Goal: Task Accomplishment & Management: Manage account settings

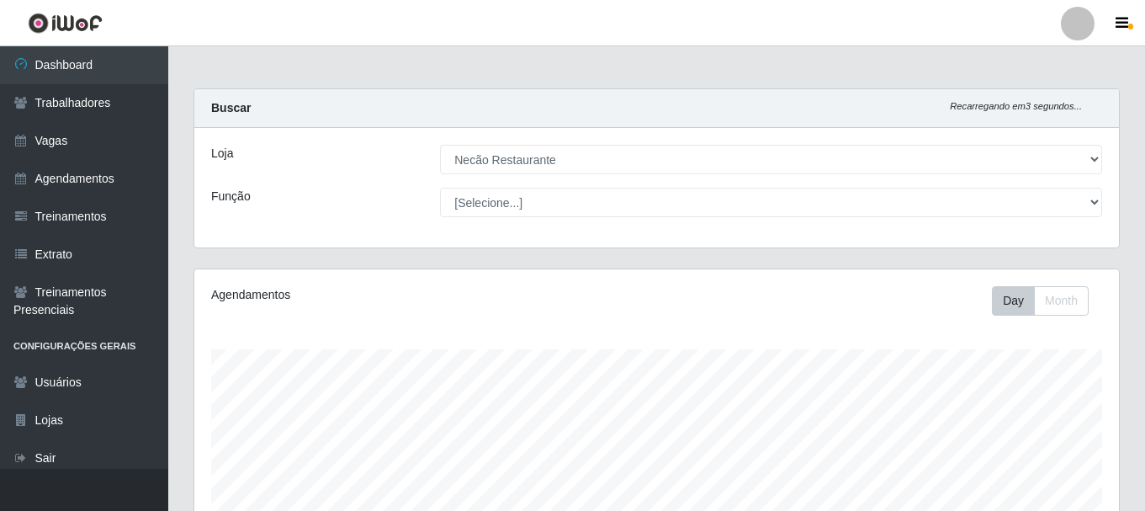
select select "334"
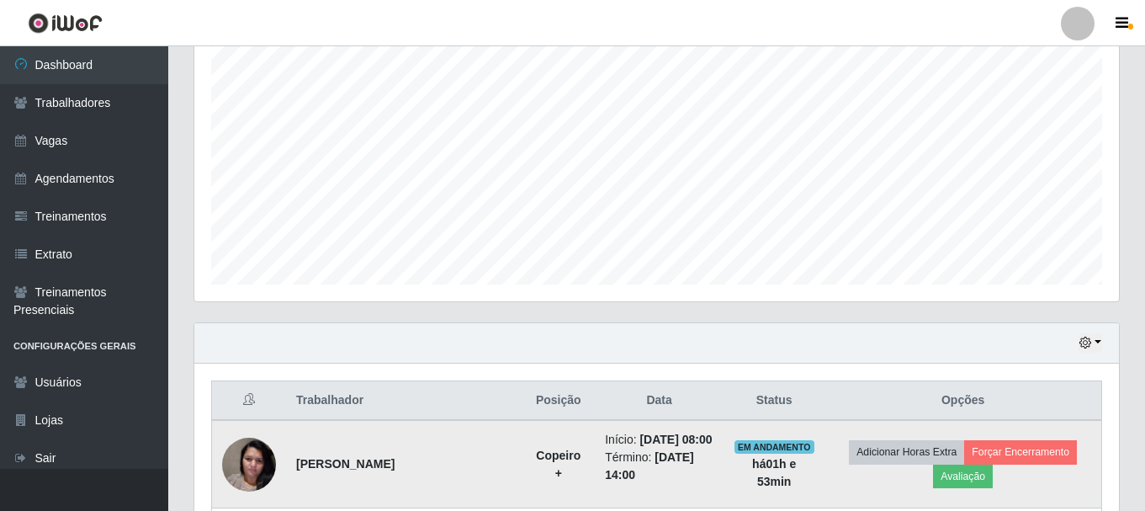
scroll to position [233, 0]
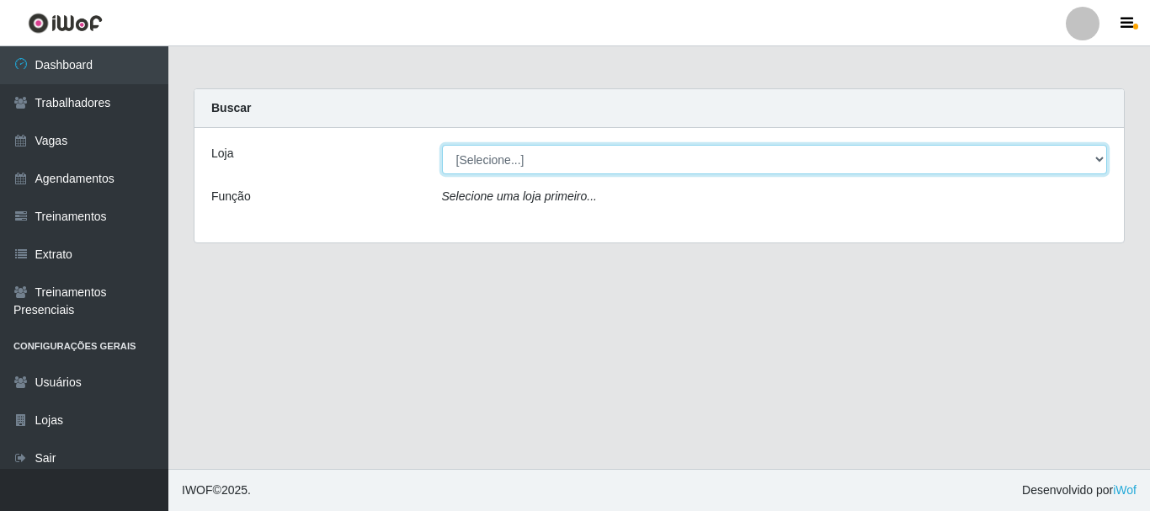
click at [711, 167] on select "[Selecione...] Necão Restaurante" at bounding box center [775, 159] width 666 height 29
select select "334"
click at [442, 145] on select "[Selecione...] Necão Restaurante" at bounding box center [775, 159] width 666 height 29
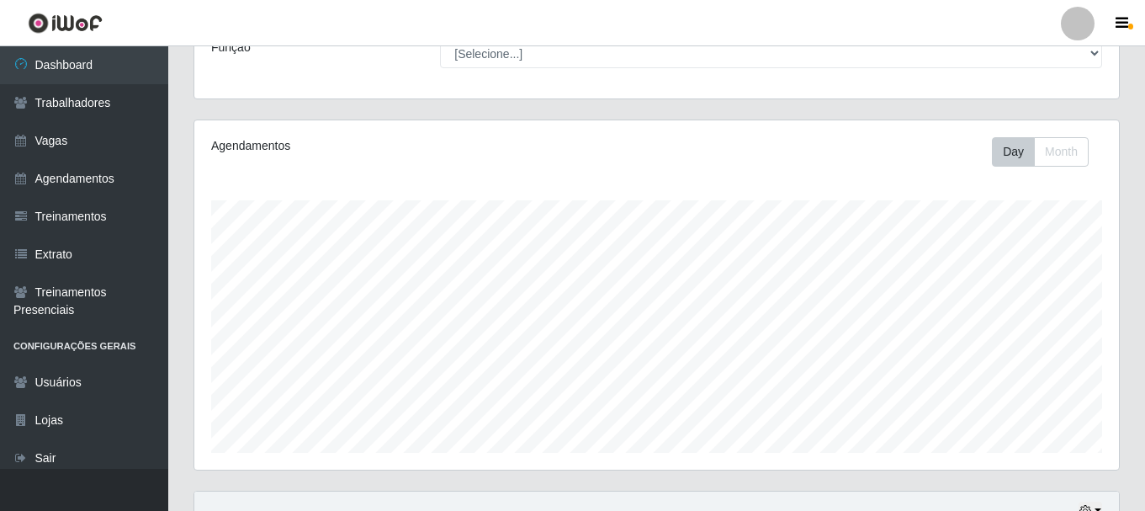
scroll to position [65, 0]
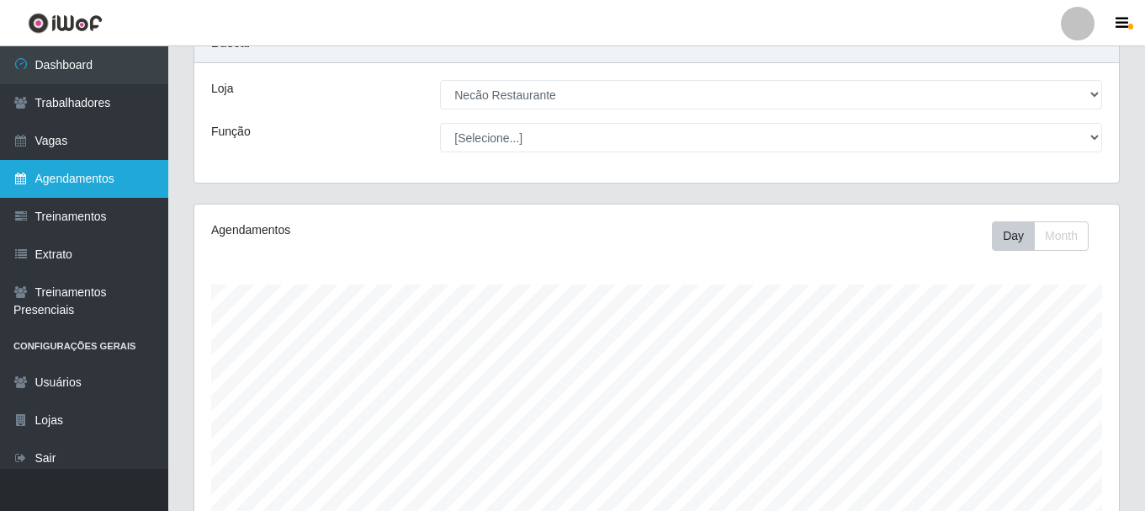
click at [146, 173] on link "Agendamentos" at bounding box center [84, 179] width 168 height 38
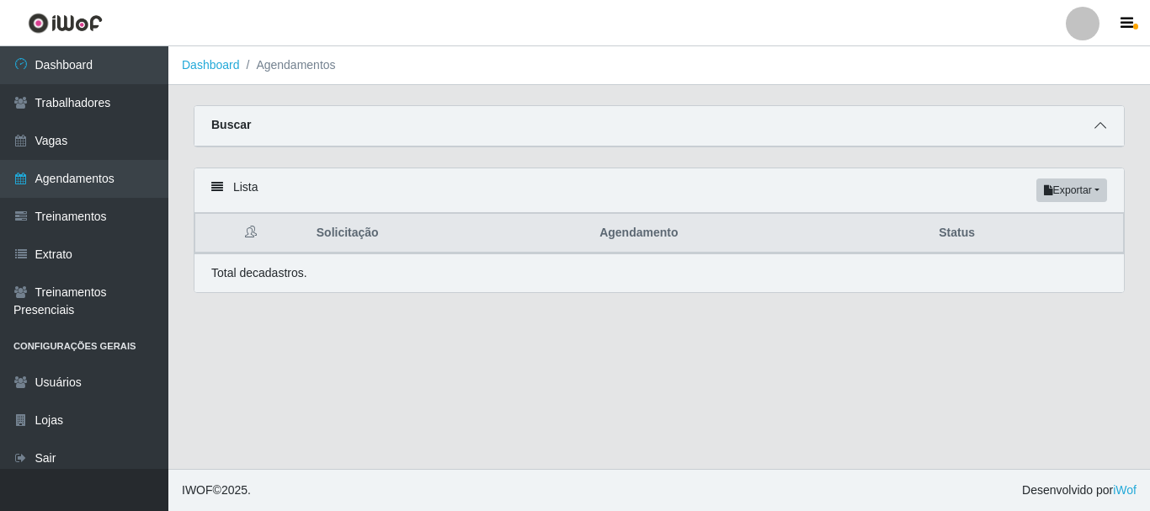
click at [1096, 122] on icon at bounding box center [1100, 126] width 12 height 12
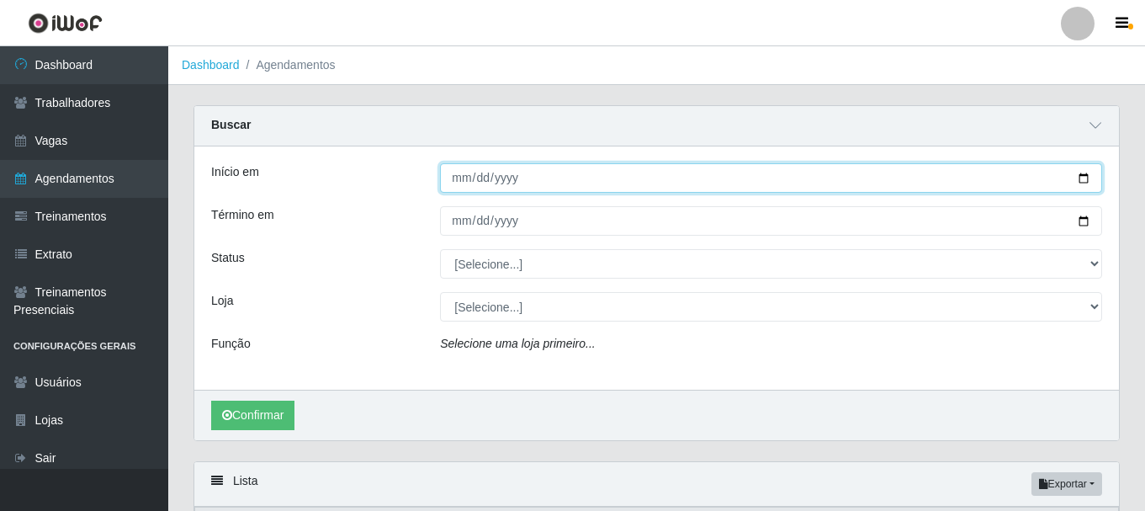
click at [1080, 173] on input "Início em" at bounding box center [771, 177] width 662 height 29
type input "2025-09-06"
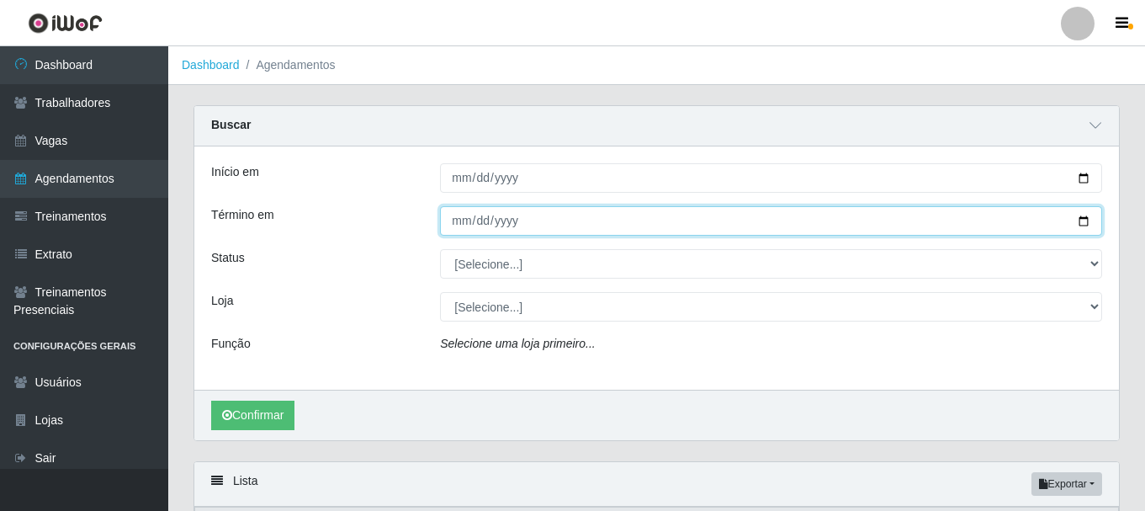
click at [1078, 221] on input "Término em" at bounding box center [771, 220] width 662 height 29
type input "2025-09-06"
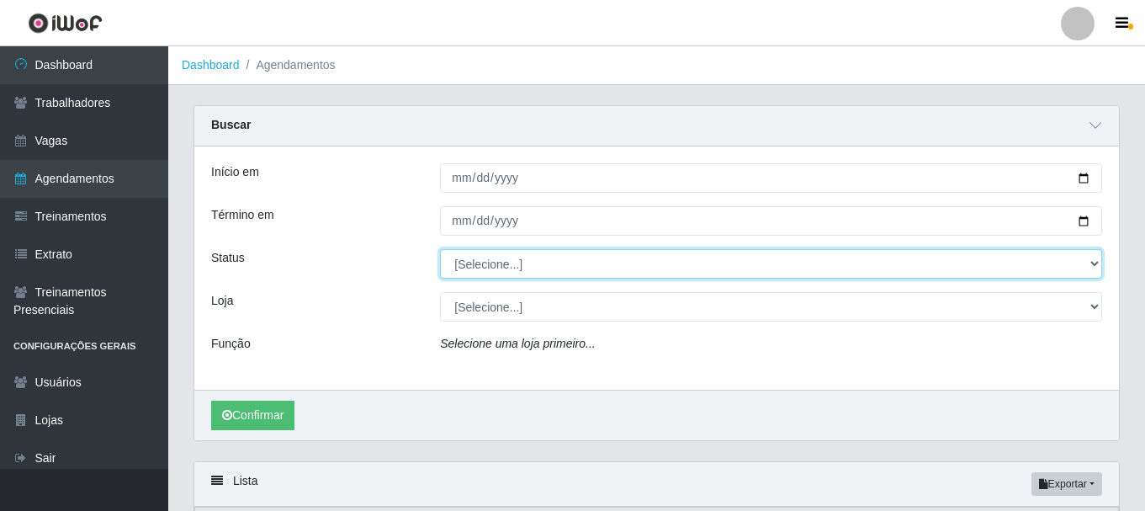
click at [499, 270] on select "[Selecione...] AGENDADO AGUARDANDO LIBERAR EM ANDAMENTO EM REVISÃO FINALIZADO C…" at bounding box center [771, 263] width 662 height 29
select select "CANCELADO"
click at [440, 250] on select "[Selecione...] AGENDADO AGUARDANDO LIBERAR EM ANDAMENTO EM REVISÃO FINALIZADO C…" at bounding box center [771, 263] width 662 height 29
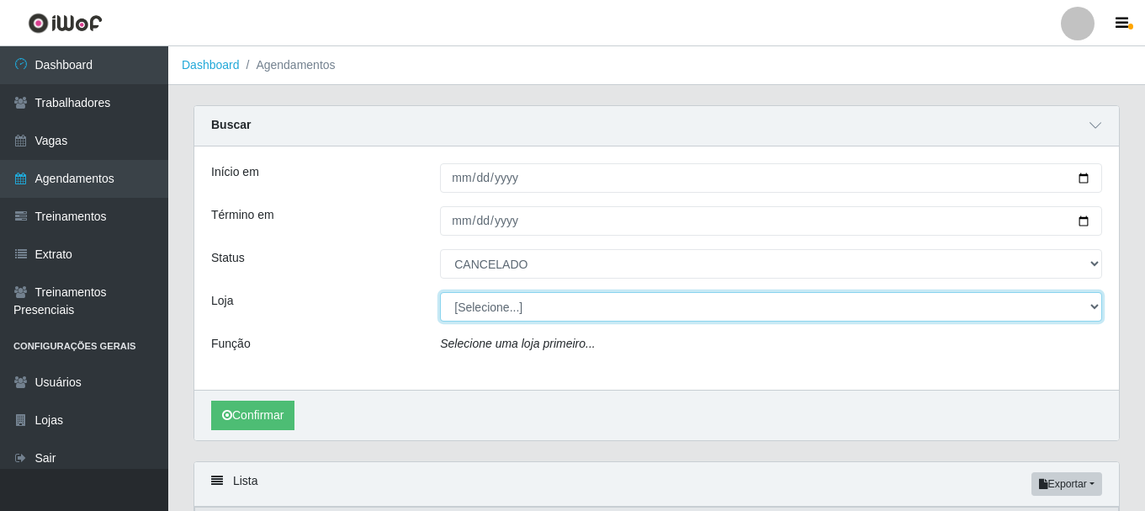
click at [492, 314] on select "[Selecione...] Necão Restaurante" at bounding box center [771, 306] width 662 height 29
select select "334"
click at [440, 293] on select "[Selecione...] Necão Restaurante" at bounding box center [771, 306] width 662 height 29
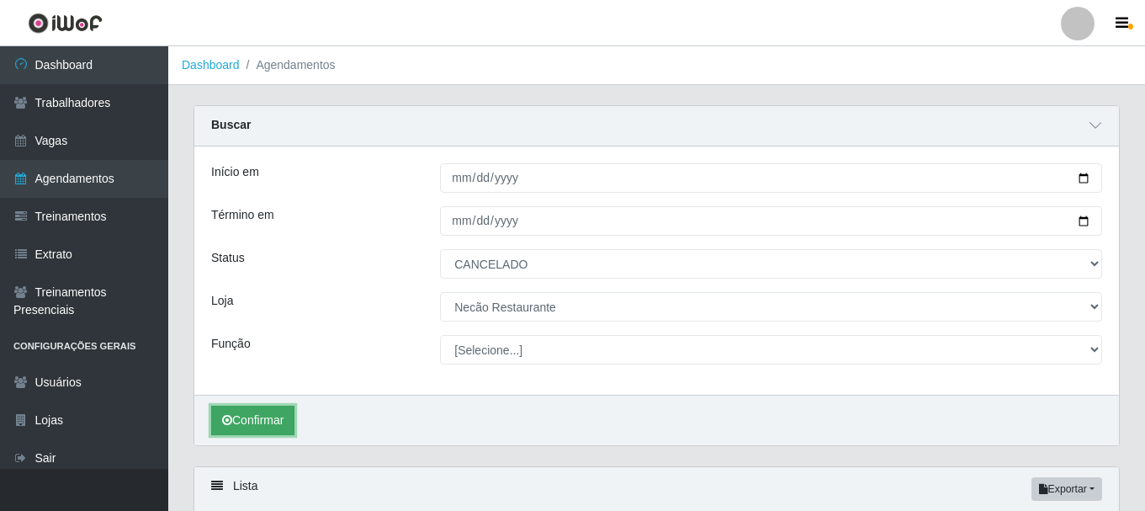
click at [258, 420] on button "Confirmar" at bounding box center [252, 420] width 83 height 29
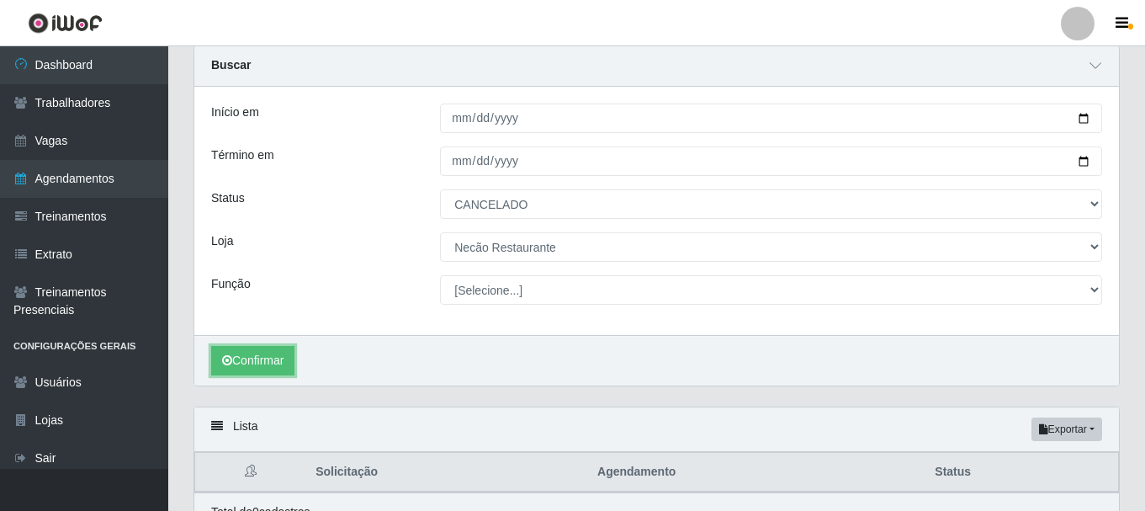
scroll to position [144, 0]
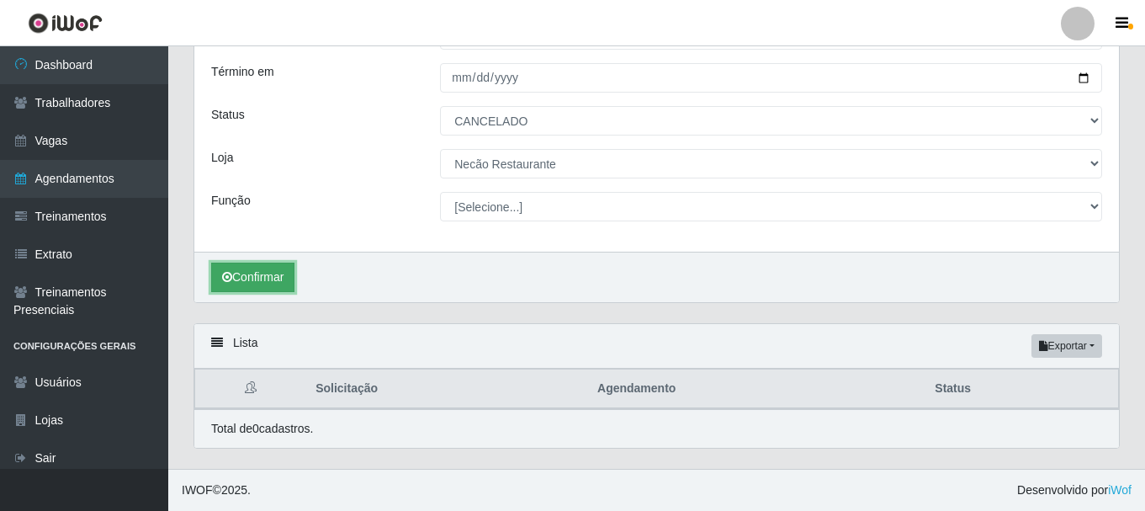
click at [253, 281] on button "Confirmar" at bounding box center [252, 277] width 83 height 29
click at [255, 276] on button "Confirmar" at bounding box center [252, 277] width 83 height 29
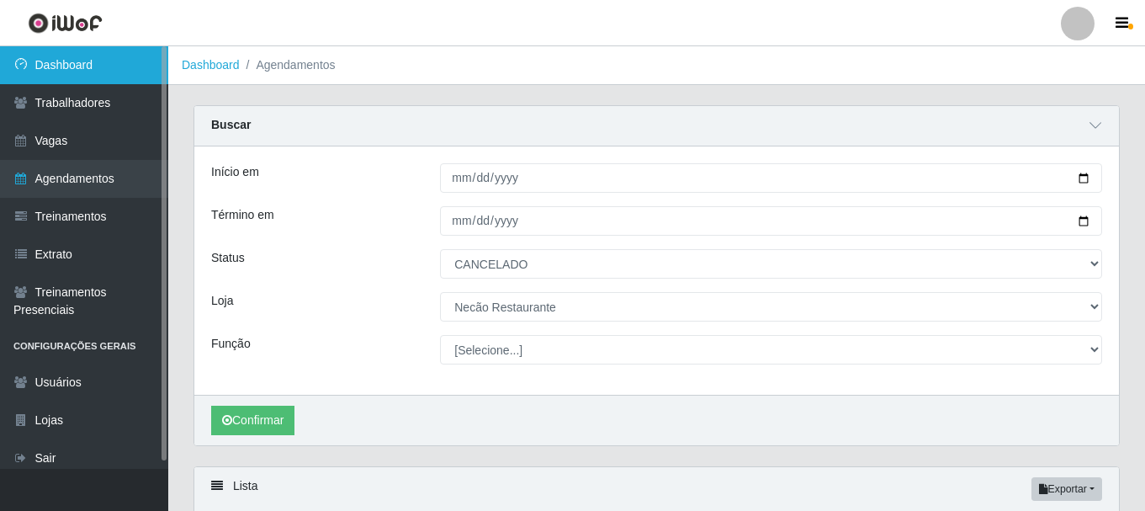
click at [130, 62] on link "Dashboard" at bounding box center [84, 65] width 168 height 38
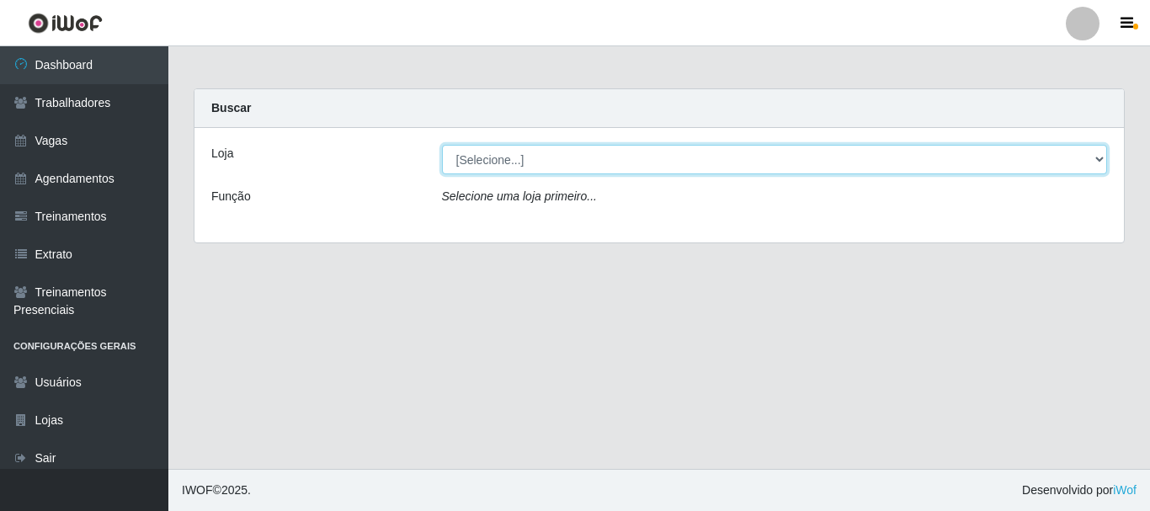
click at [1075, 162] on select "[Selecione...] Necão Restaurante" at bounding box center [775, 159] width 666 height 29
select select "334"
click at [442, 145] on select "[Selecione...] Necão Restaurante" at bounding box center [775, 159] width 666 height 29
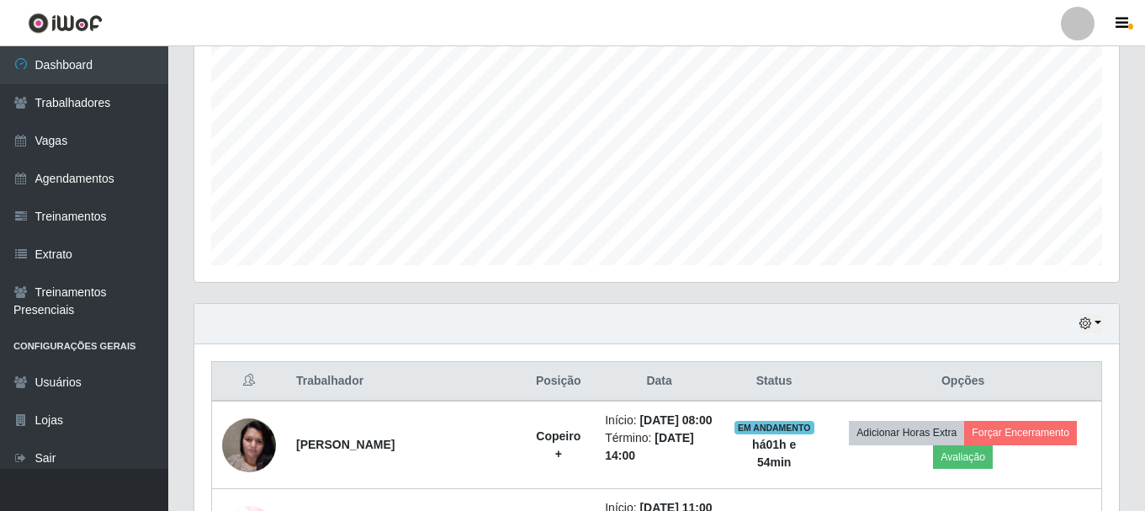
scroll to position [570, 0]
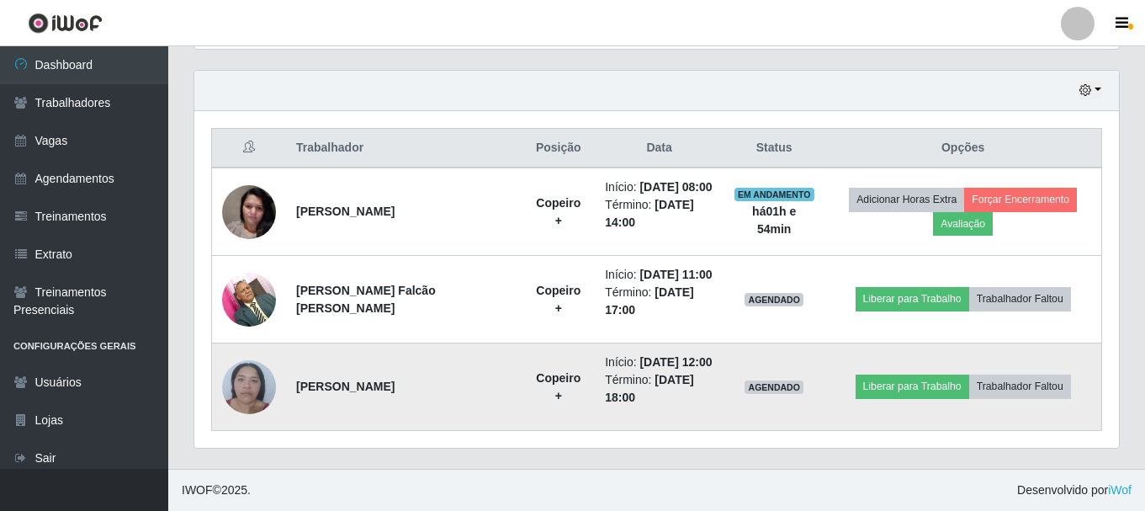
click at [328, 385] on strong "[PERSON_NAME]" at bounding box center [345, 386] width 98 height 13
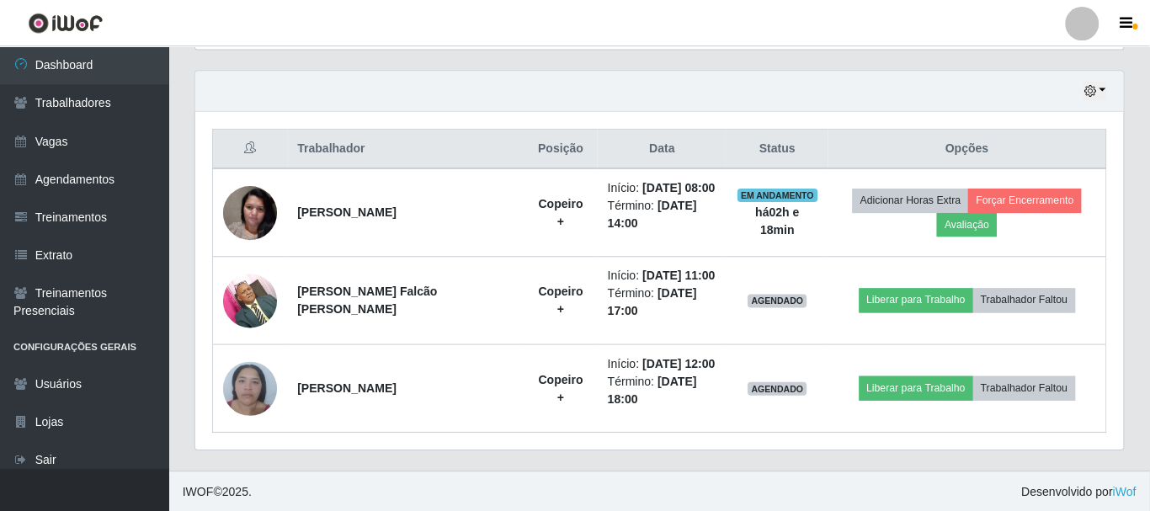
scroll to position [538, 0]
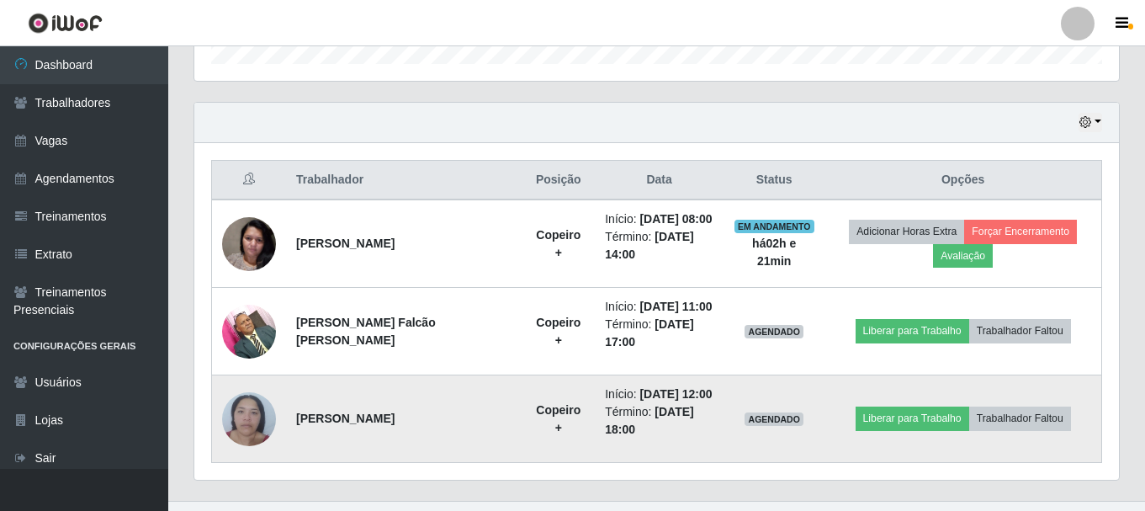
click at [217, 429] on td at bounding box center [249, 419] width 75 height 88
click at [256, 422] on img at bounding box center [249, 419] width 54 height 72
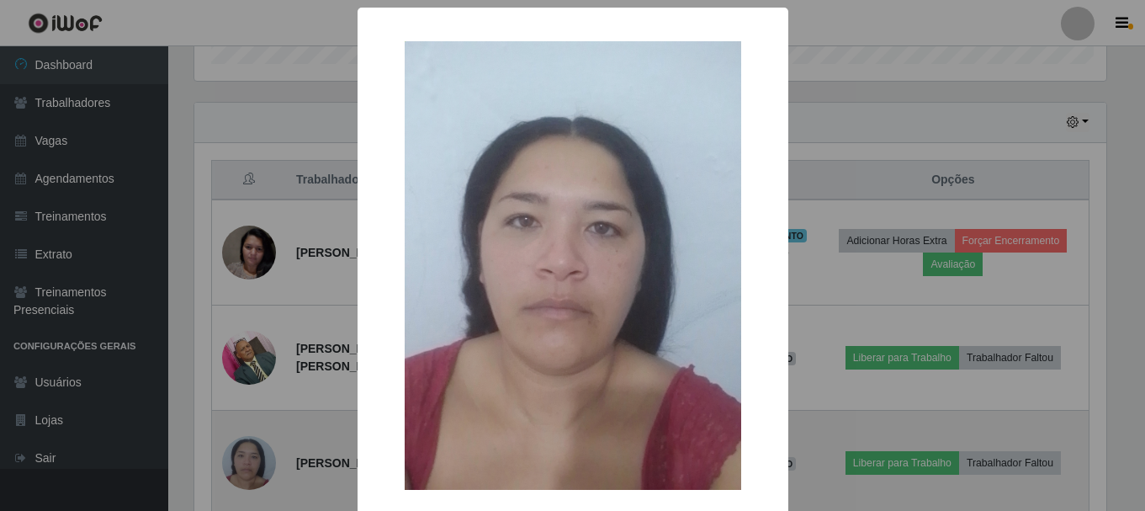
scroll to position [349, 917]
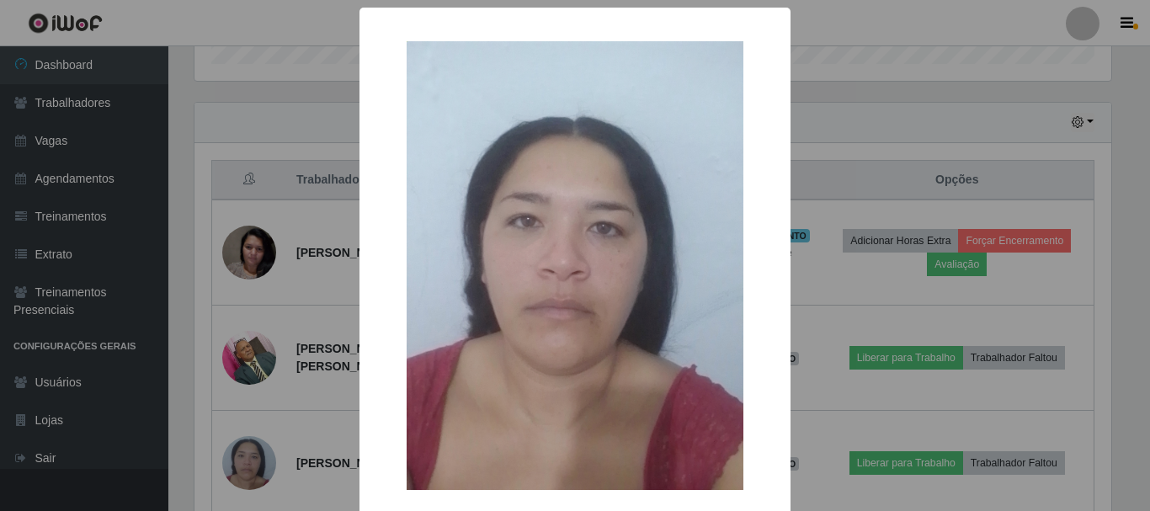
click at [244, 430] on div "× OK Cancel" at bounding box center [575, 255] width 1150 height 511
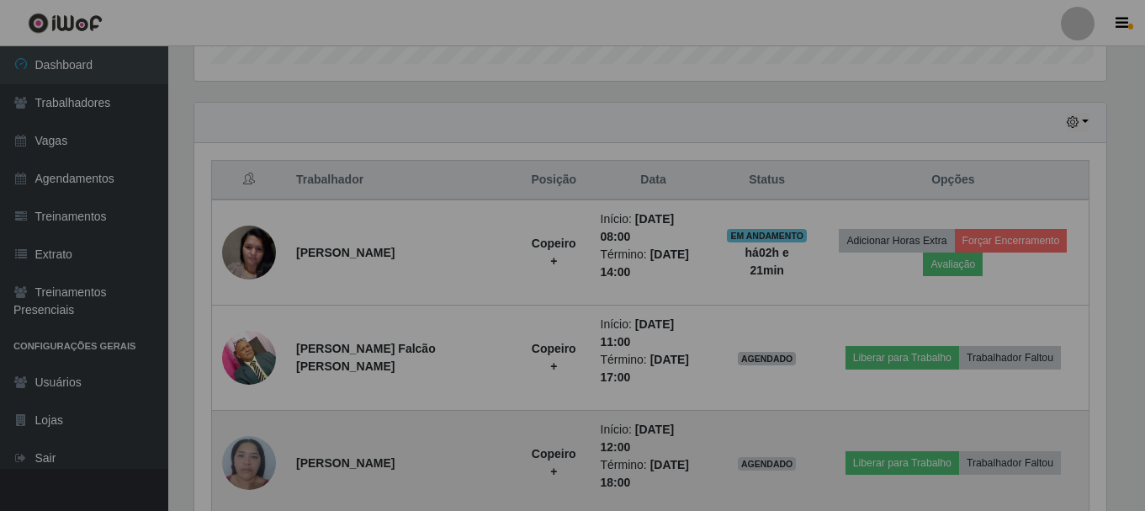
scroll to position [349, 925]
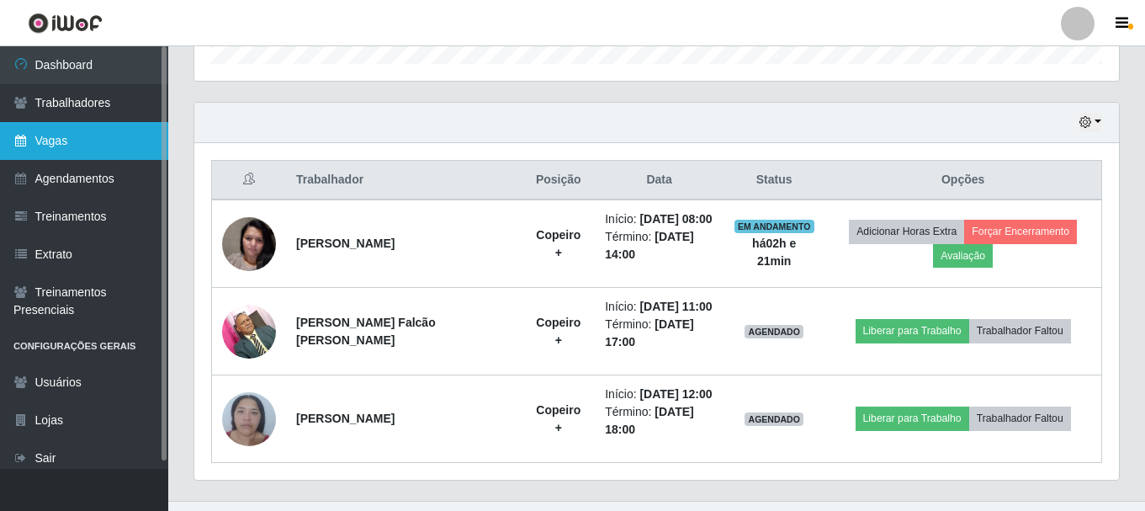
click at [109, 135] on link "Vagas" at bounding box center [84, 141] width 168 height 38
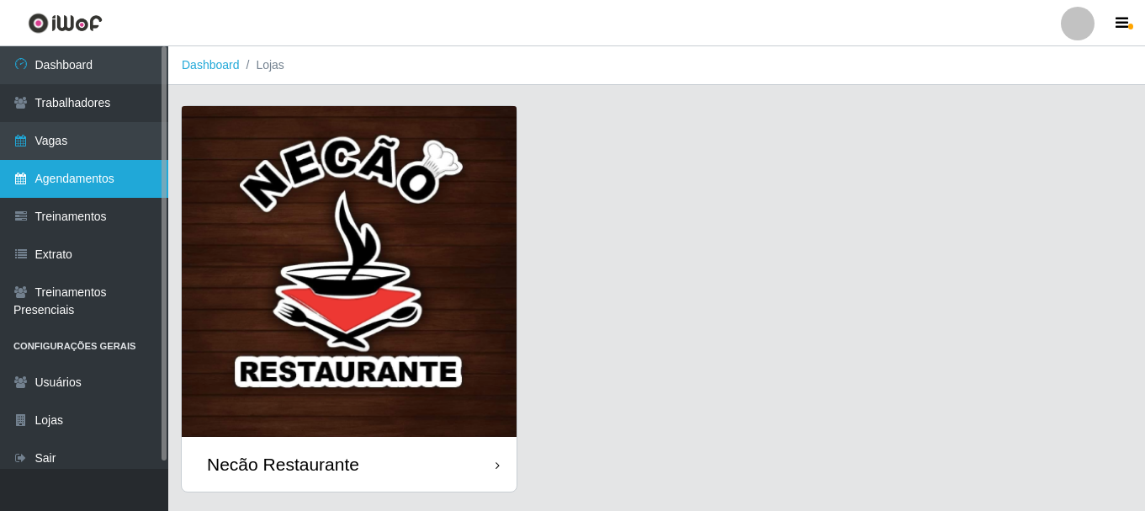
click at [113, 189] on link "Agendamentos" at bounding box center [84, 179] width 168 height 38
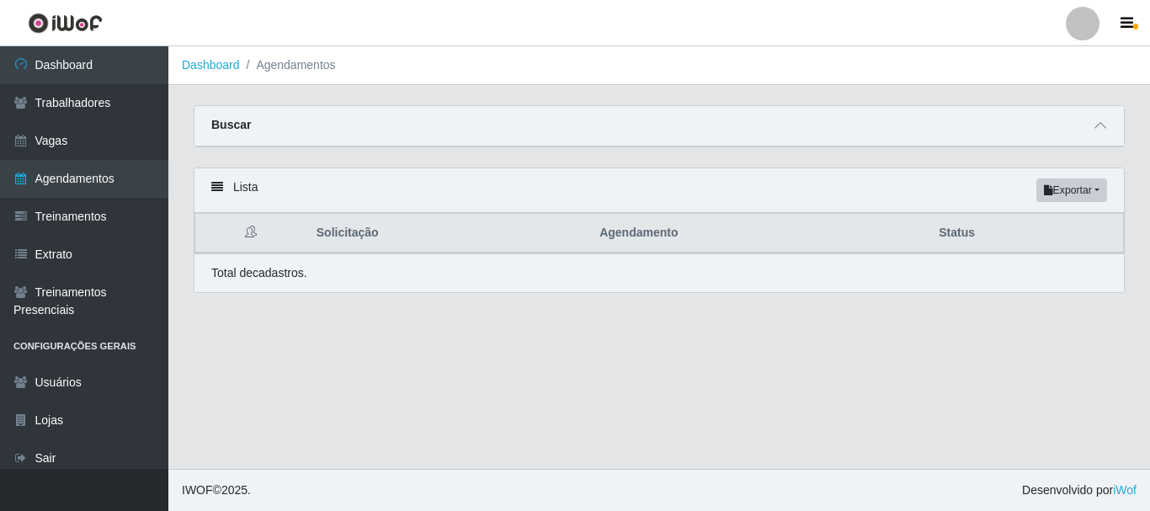
click at [1124, 132] on div "Buscar Início em Término em Status [Selecione...] AGENDADO AGUARDANDO LIBERAR E…" at bounding box center [659, 126] width 931 height 42
click at [1107, 130] on span at bounding box center [1100, 125] width 20 height 19
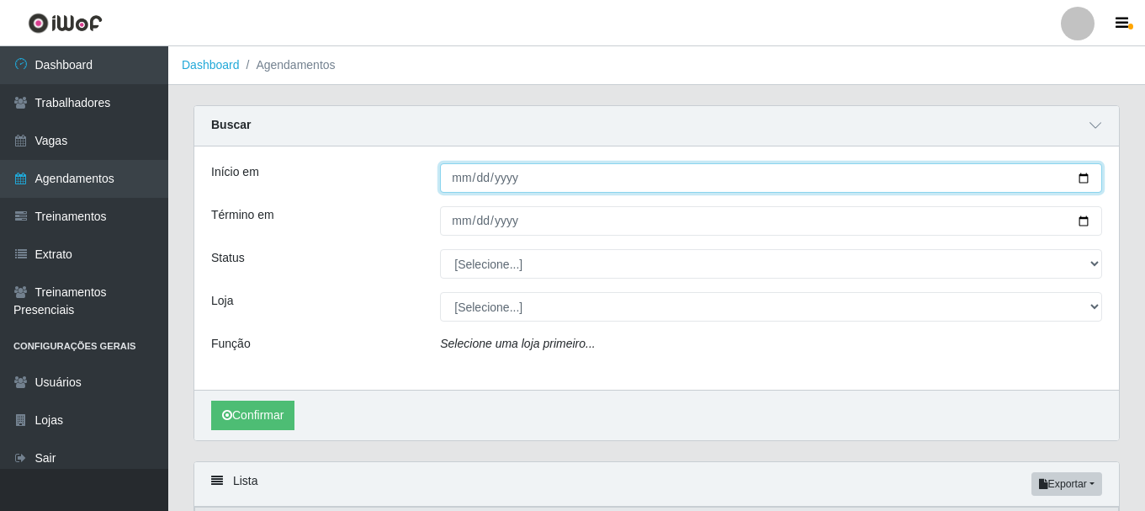
click at [1080, 178] on input "Início em" at bounding box center [771, 177] width 662 height 29
type input "2025-09-06"
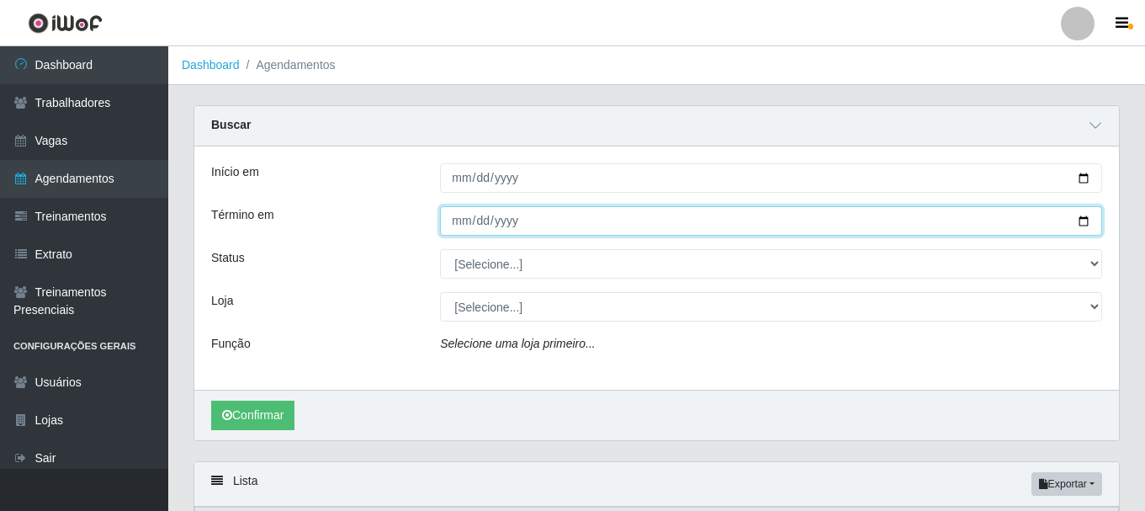
click at [1081, 221] on input "Término em" at bounding box center [771, 220] width 662 height 29
type input "2025-09-06"
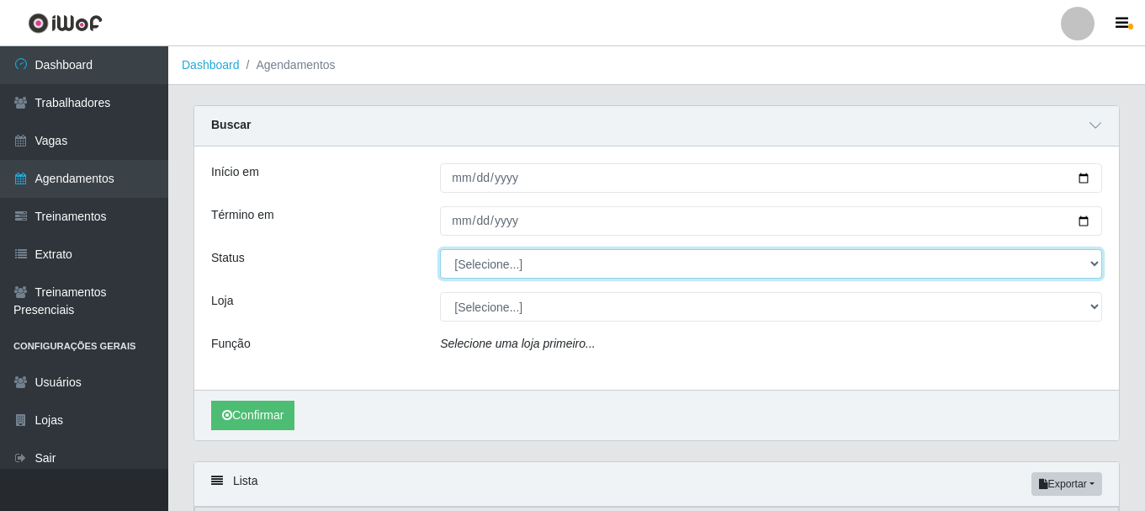
click at [559, 268] on select "[Selecione...] AGENDADO AGUARDANDO LIBERAR EM ANDAMENTO EM REVISÃO FINALIZADO C…" at bounding box center [771, 263] width 662 height 29
select select "CANCELADO"
click at [440, 250] on select "[Selecione...] AGENDADO AGUARDANDO LIBERAR EM ANDAMENTO EM REVISÃO FINALIZADO C…" at bounding box center [771, 263] width 662 height 29
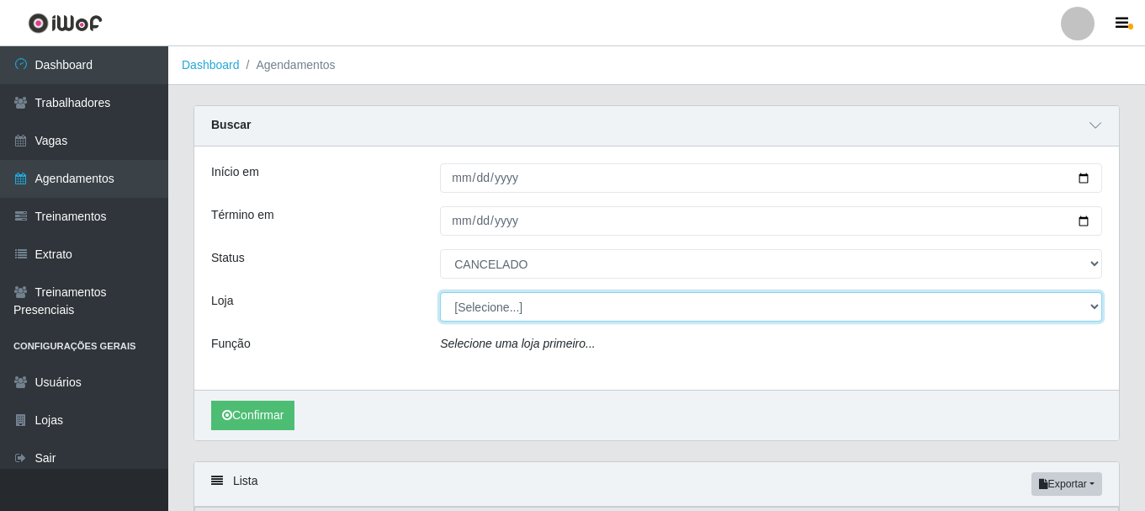
click at [514, 299] on select "[Selecione...] Necão Restaurante" at bounding box center [771, 306] width 662 height 29
select select "334"
click at [440, 293] on select "[Selecione...] Necão Restaurante" at bounding box center [771, 306] width 662 height 29
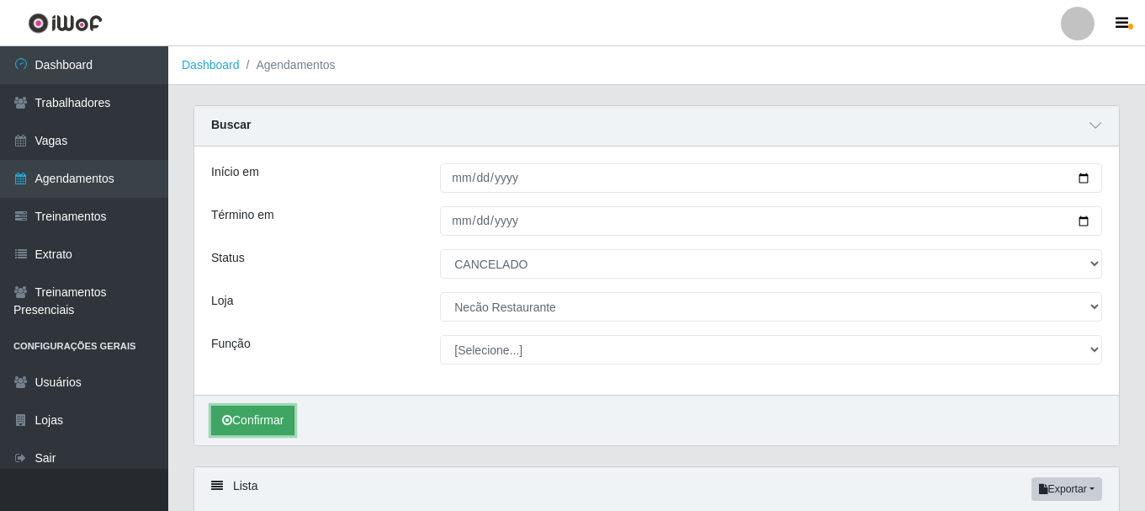
click at [224, 418] on icon "submit" at bounding box center [227, 420] width 10 height 12
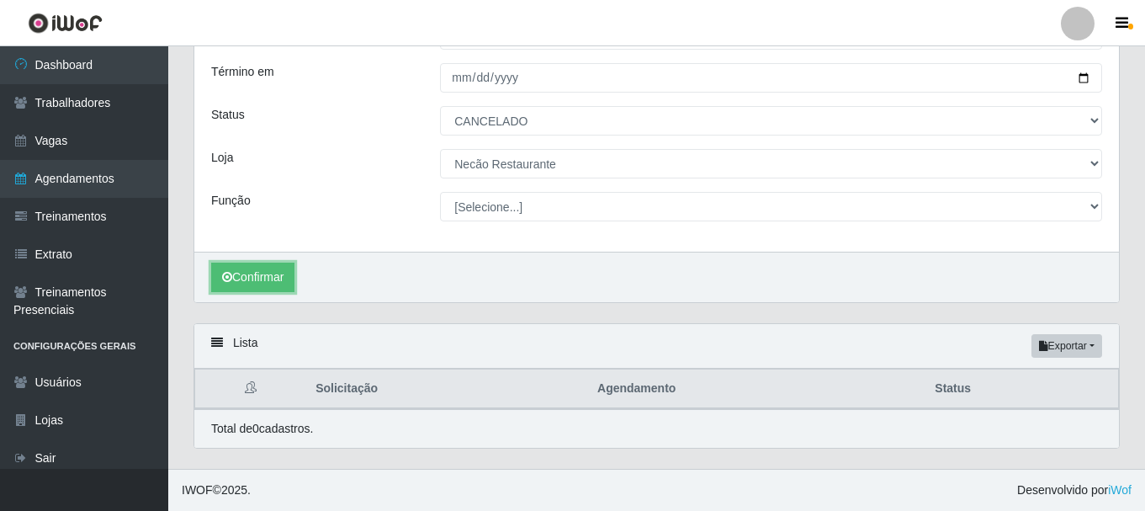
scroll to position [60, 0]
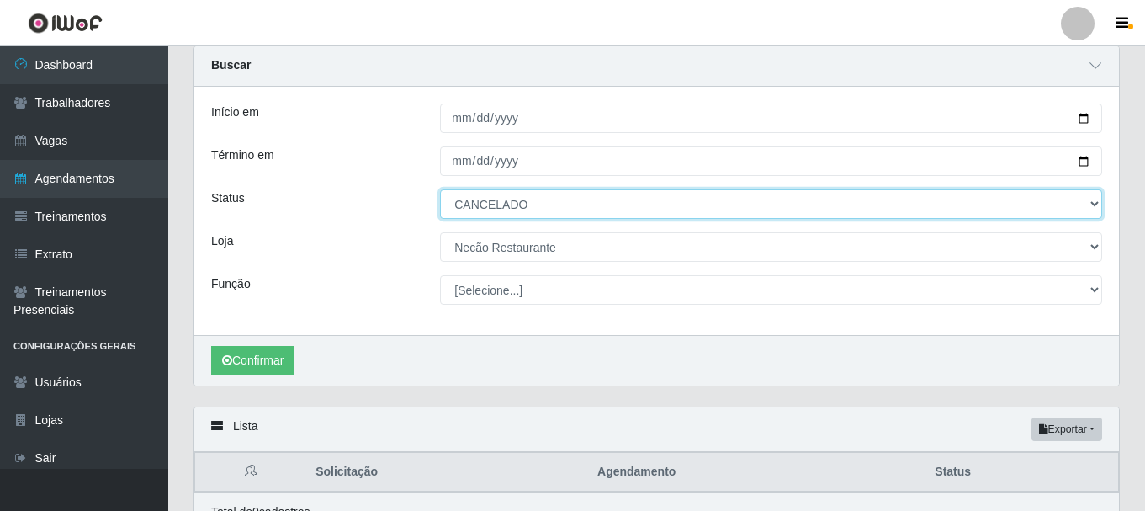
click at [1090, 205] on select "[Selecione...] AGENDADO AGUARDANDO LIBERAR EM ANDAMENTO EM REVISÃO FINALIZADO C…" at bounding box center [771, 203] width 662 height 29
click at [440, 190] on select "[Selecione...] AGENDADO AGUARDANDO LIBERAR EM ANDAMENTO EM REVISÃO FINALIZADO C…" at bounding box center [771, 203] width 662 height 29
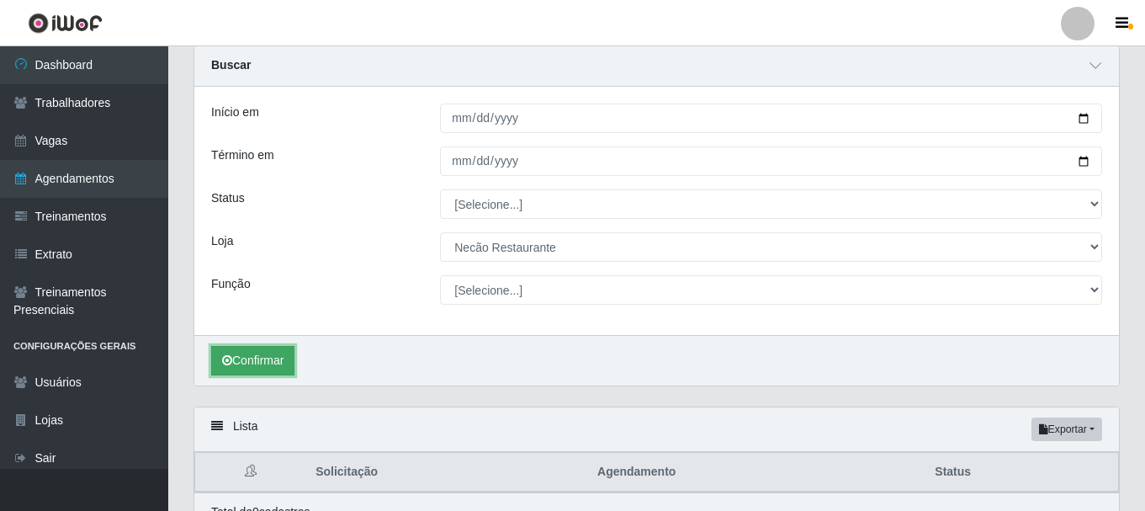
click at [247, 351] on button "Confirmar" at bounding box center [252, 360] width 83 height 29
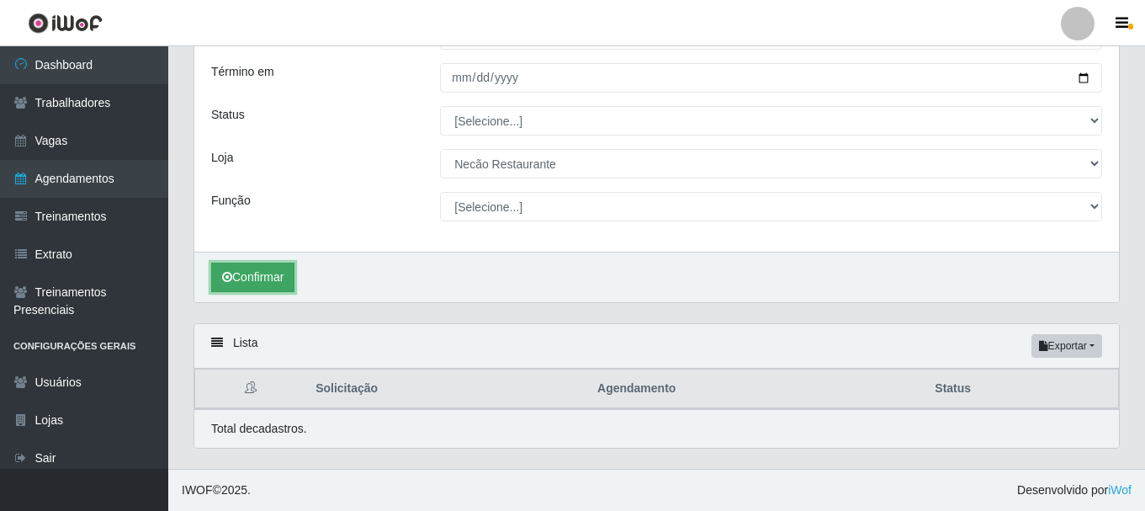
click at [272, 271] on button "Confirmar" at bounding box center [252, 277] width 83 height 29
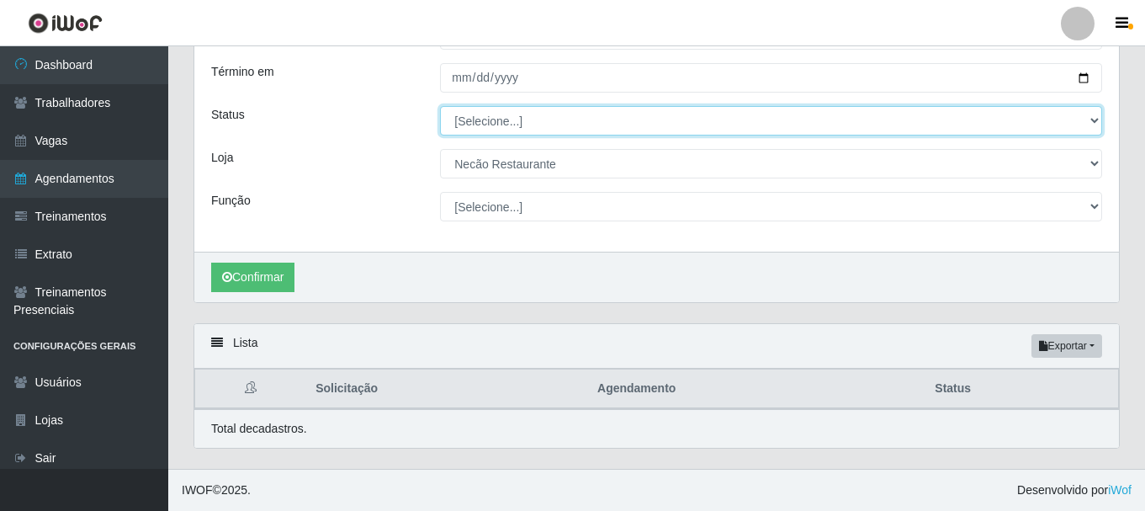
click at [1088, 115] on select "[Selecione...] AGENDADO AGUARDANDO LIBERAR EM ANDAMENTO EM REVISÃO FINALIZADO C…" at bounding box center [771, 120] width 662 height 29
select select "AGENDADO"
click at [440, 106] on select "[Selecione...] AGENDADO AGUARDANDO LIBERAR EM ANDAMENTO EM REVISÃO FINALIZADO C…" at bounding box center [771, 120] width 662 height 29
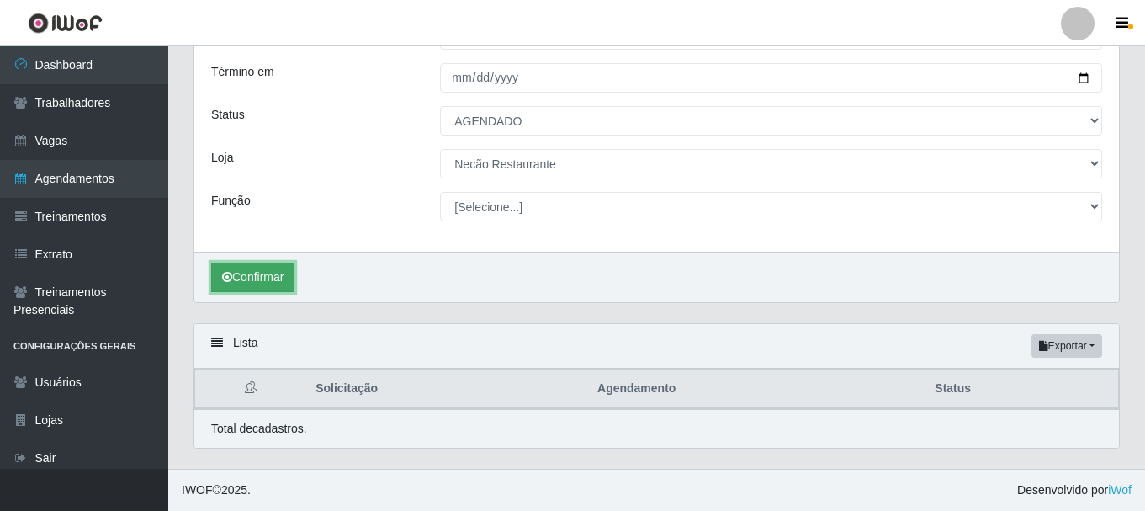
click at [295, 274] on button "Confirmar" at bounding box center [252, 277] width 83 height 29
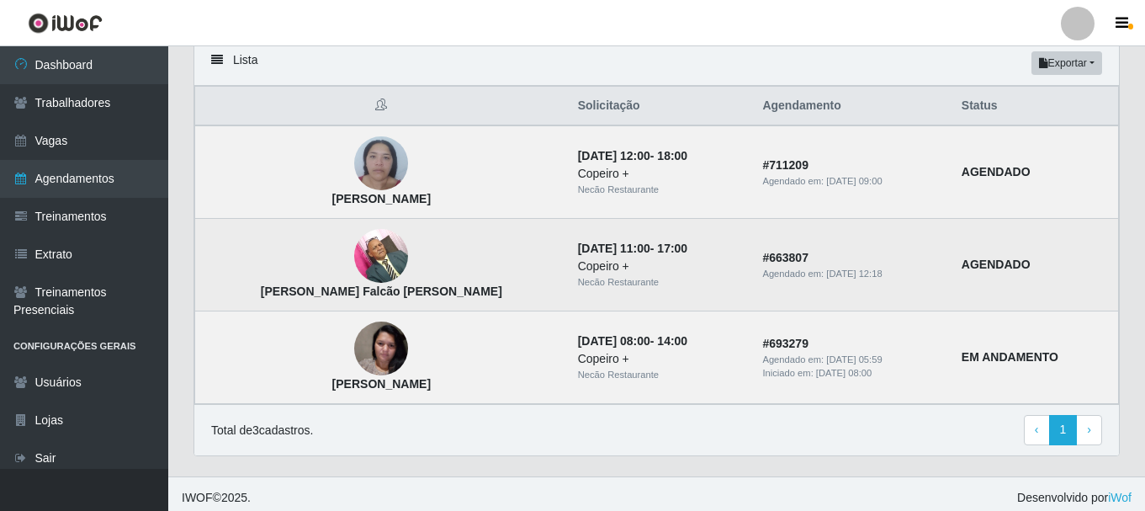
scroll to position [89, 0]
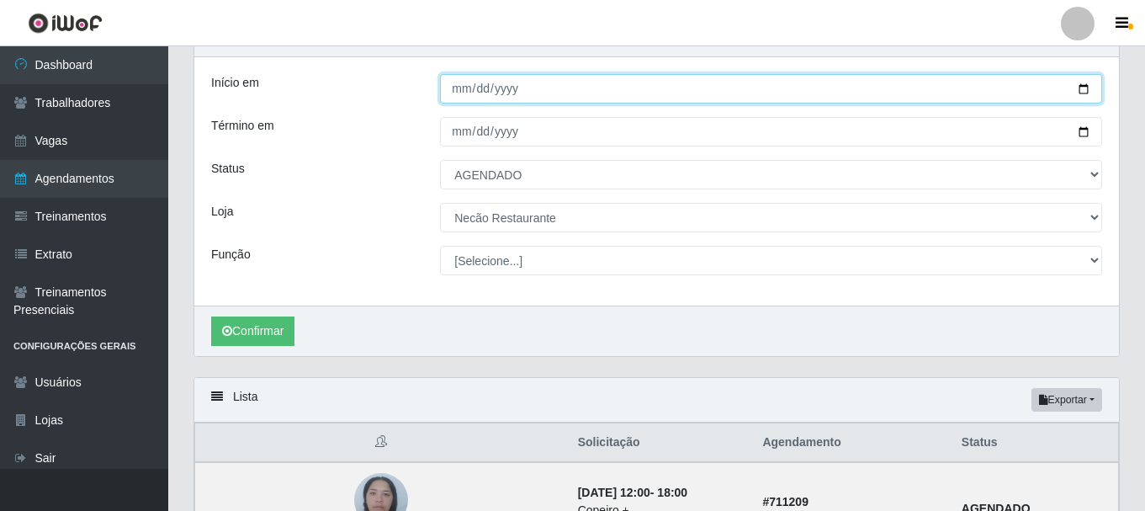
click at [1084, 89] on input "2025-09-06" at bounding box center [771, 88] width 662 height 29
type input "2025-09-08"
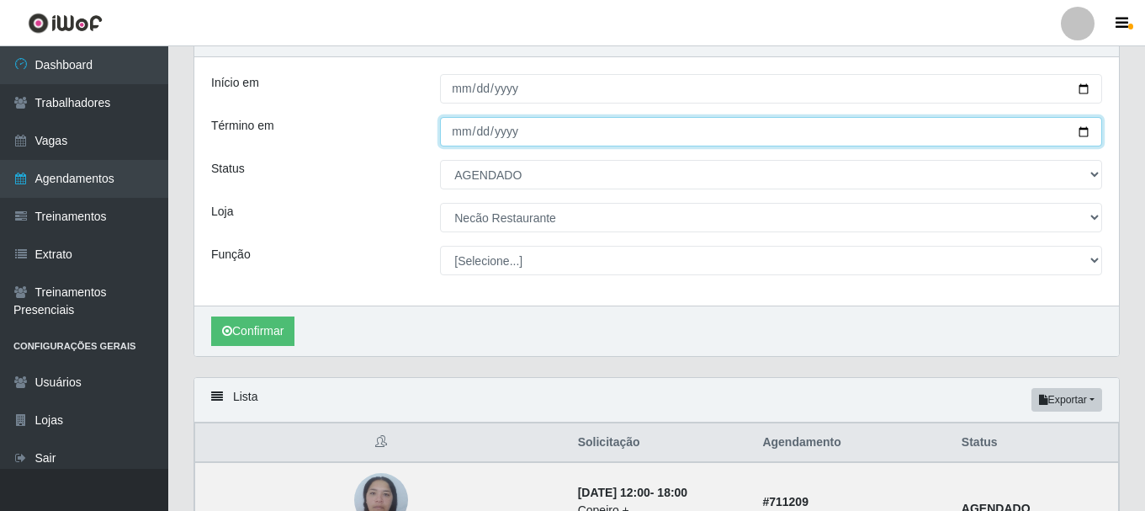
click at [1090, 132] on input "2025-09-06" at bounding box center [771, 131] width 662 height 29
type input "2025-09-08"
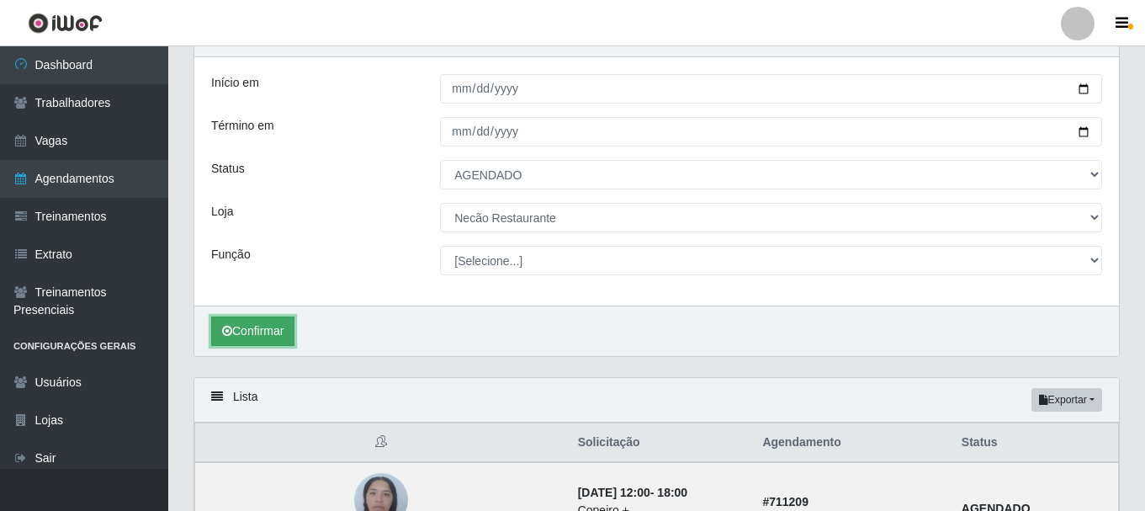
click at [264, 327] on button "Confirmar" at bounding box center [252, 330] width 83 height 29
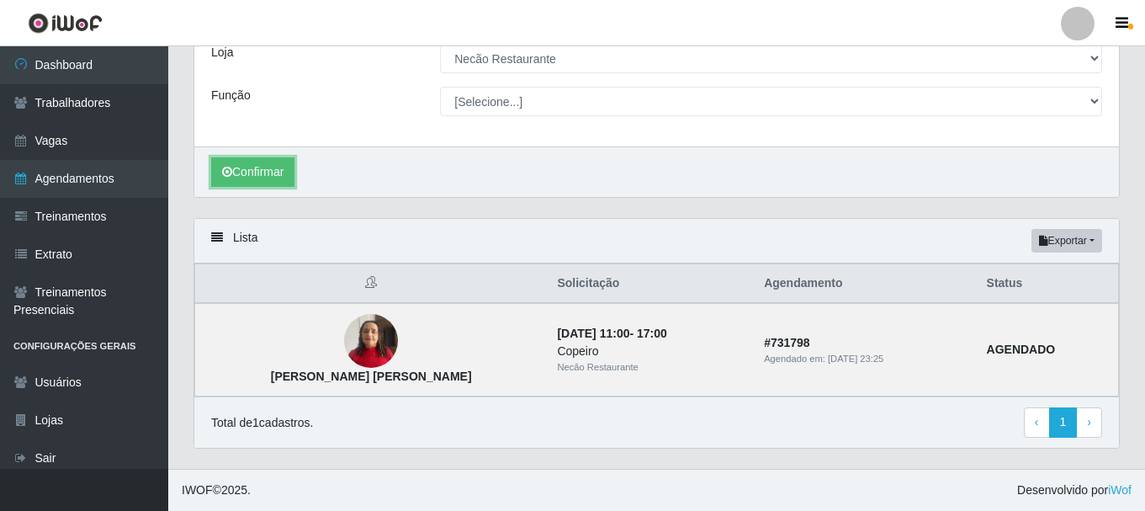
scroll to position [81, 0]
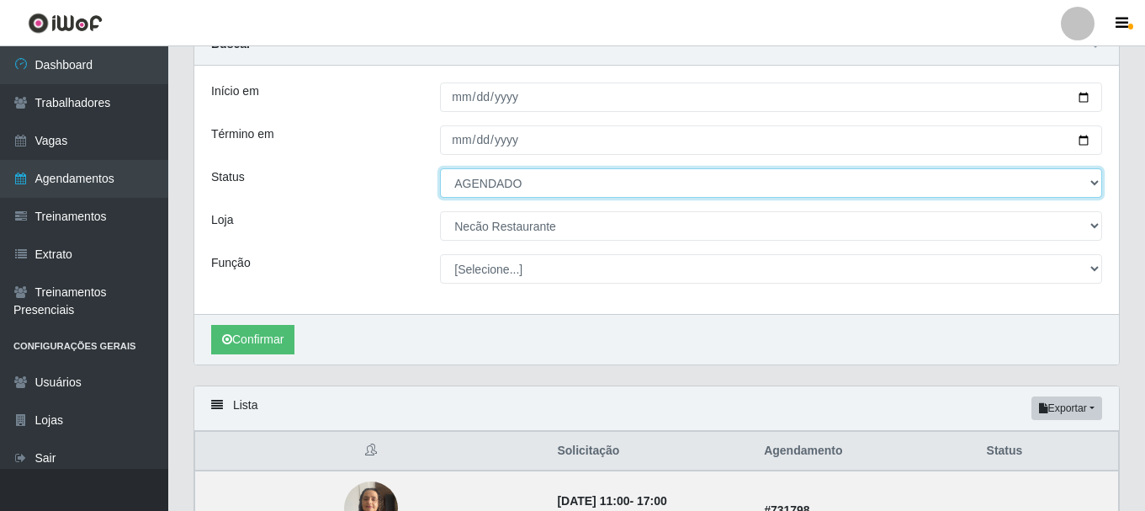
click at [1060, 171] on select "[Selecione...] AGENDADO AGUARDANDO LIBERAR EM ANDAMENTO EM REVISÃO FINALIZADO C…" at bounding box center [771, 182] width 662 height 29
select select "CANCELADO"
click at [440, 169] on select "[Selecione...] AGENDADO AGUARDANDO LIBERAR EM ANDAMENTO EM REVISÃO FINALIZADO C…" at bounding box center [771, 182] width 662 height 29
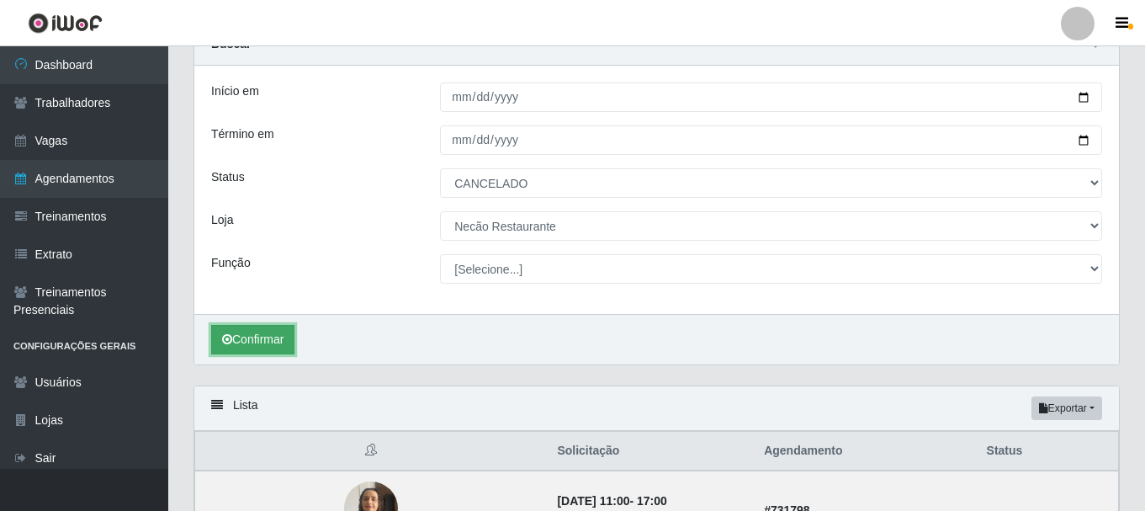
click at [245, 331] on button "Confirmar" at bounding box center [252, 339] width 83 height 29
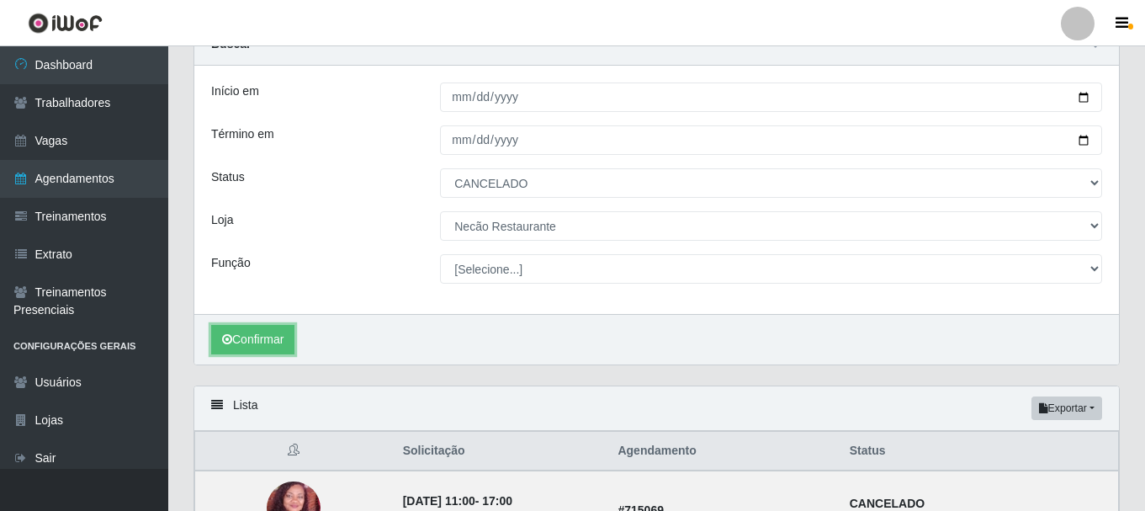
scroll to position [249, 0]
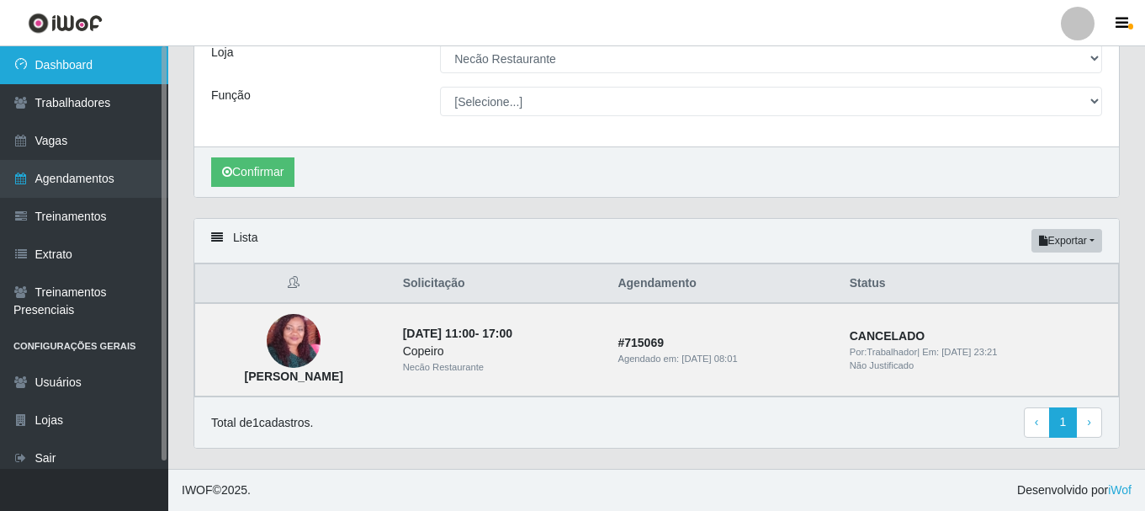
click at [100, 50] on link "Dashboard" at bounding box center [84, 65] width 168 height 38
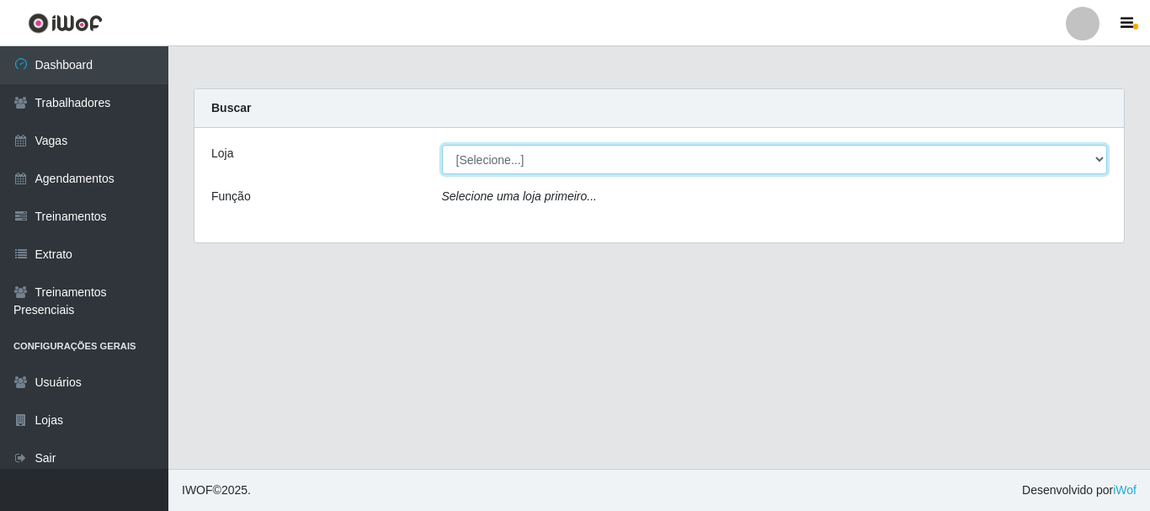
click at [507, 156] on select "[Selecione...] Necão Restaurante" at bounding box center [775, 159] width 666 height 29
select select "334"
click at [442, 145] on select "[Selecione...] Necão Restaurante" at bounding box center [775, 159] width 666 height 29
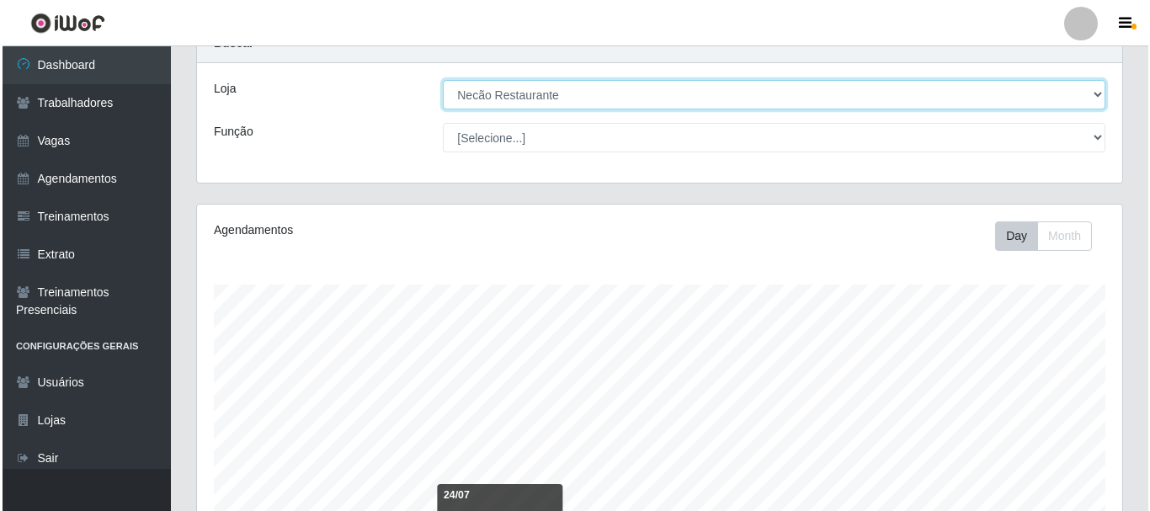
scroll to position [570, 0]
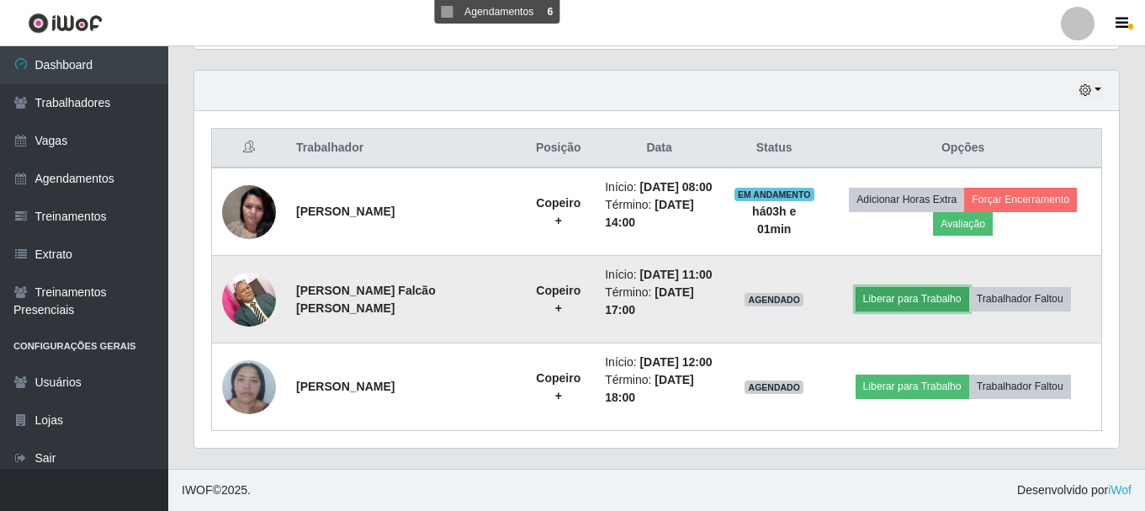
click at [885, 300] on button "Liberar para Trabalho" at bounding box center [913, 299] width 114 height 24
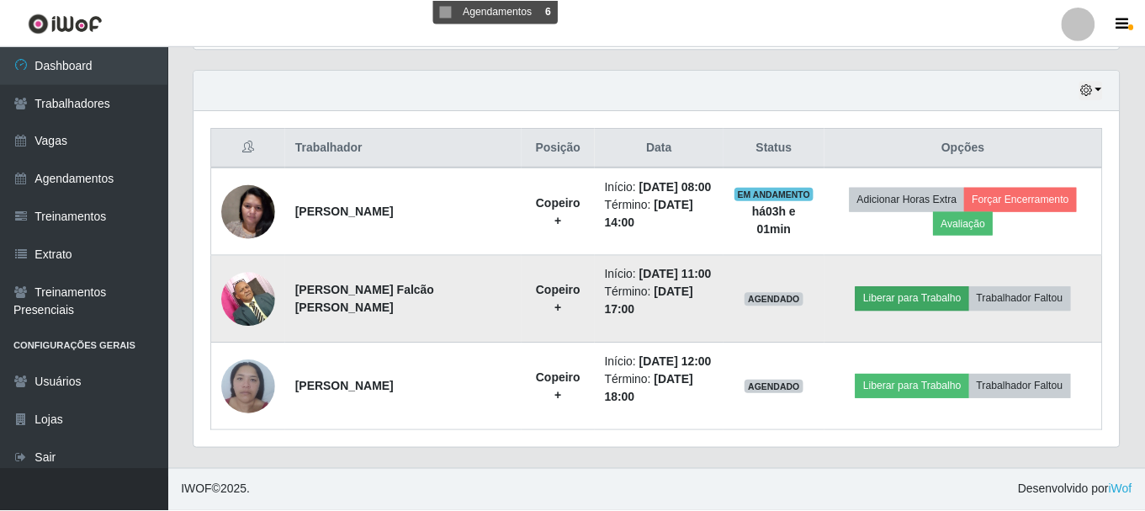
scroll to position [349, 917]
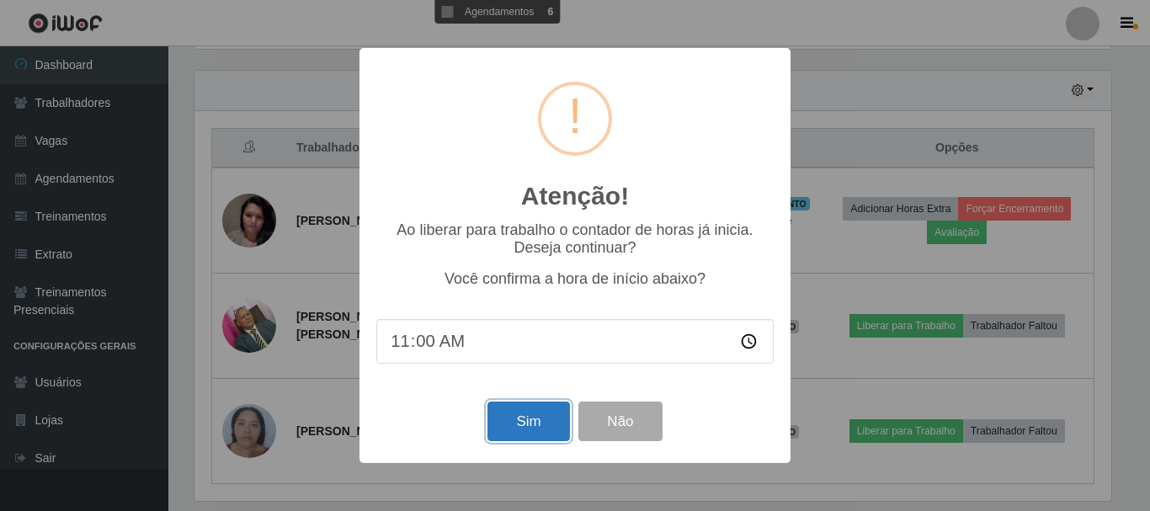
click at [561, 429] on button "Sim" at bounding box center [528, 421] width 82 height 40
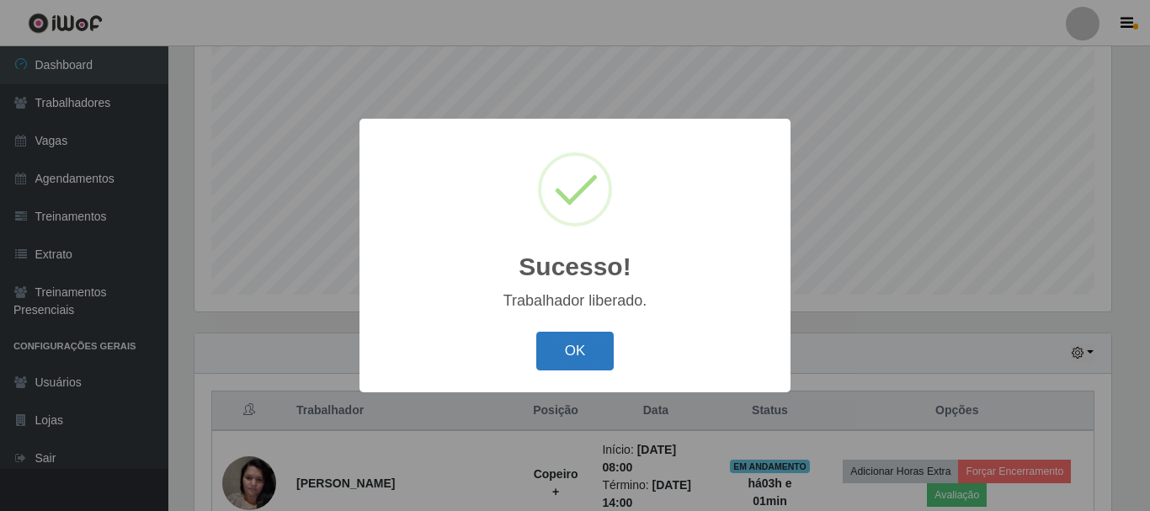
click at [554, 353] on button "OK" at bounding box center [575, 352] width 78 height 40
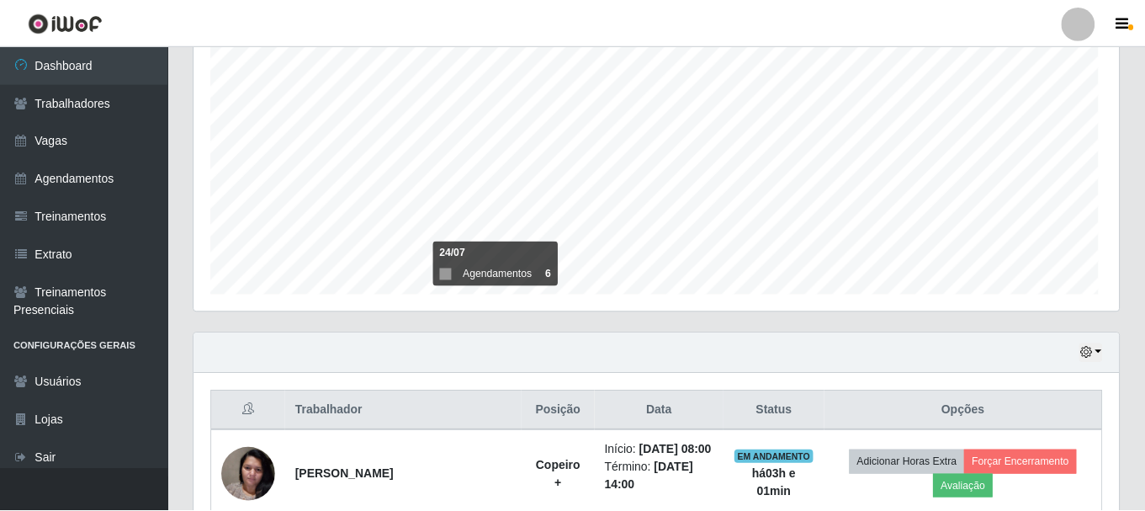
scroll to position [349, 925]
